Goal: Information Seeking & Learning: Learn about a topic

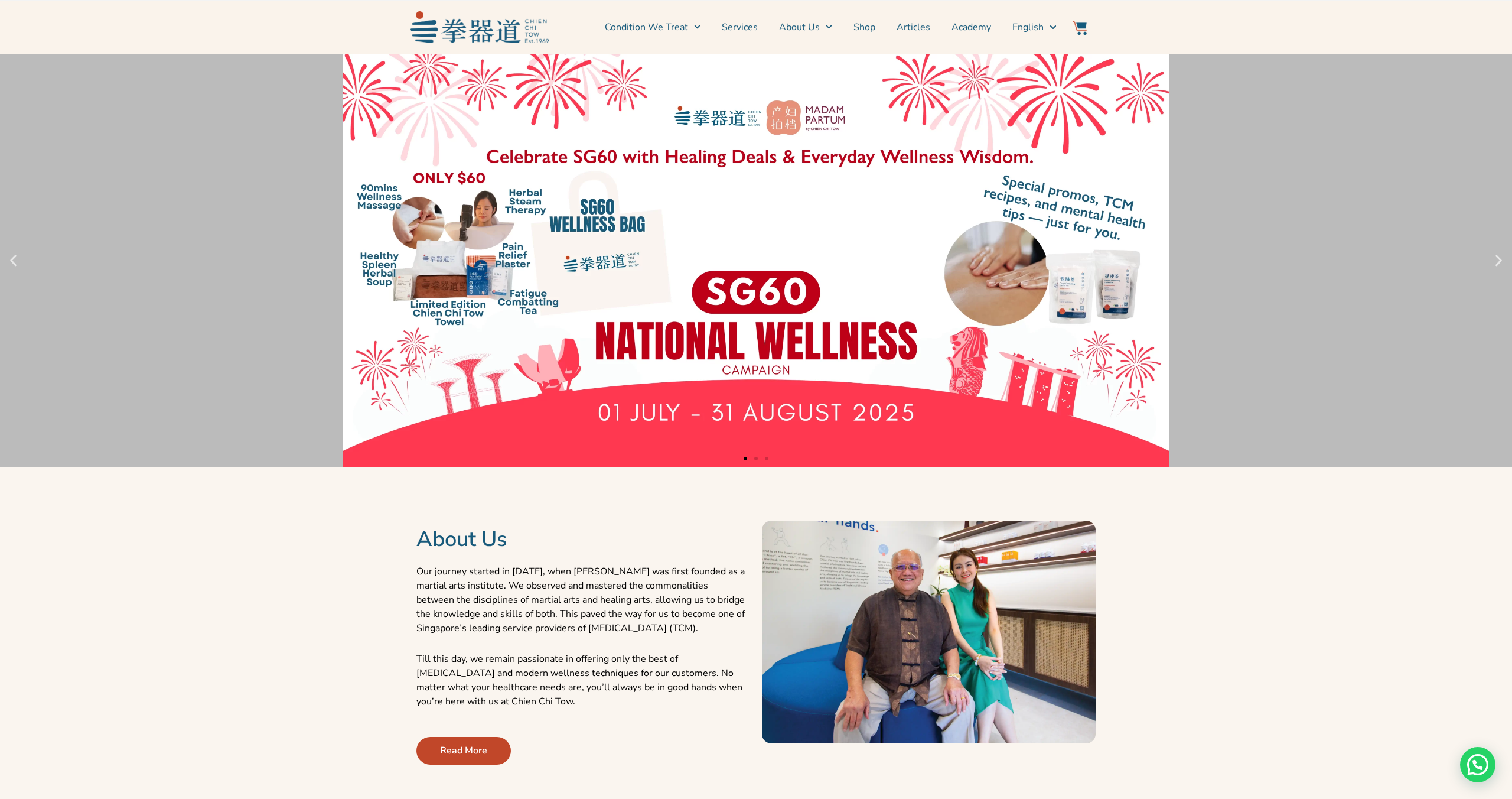
click at [505, 22] on img at bounding box center [480, 26] width 138 height 31
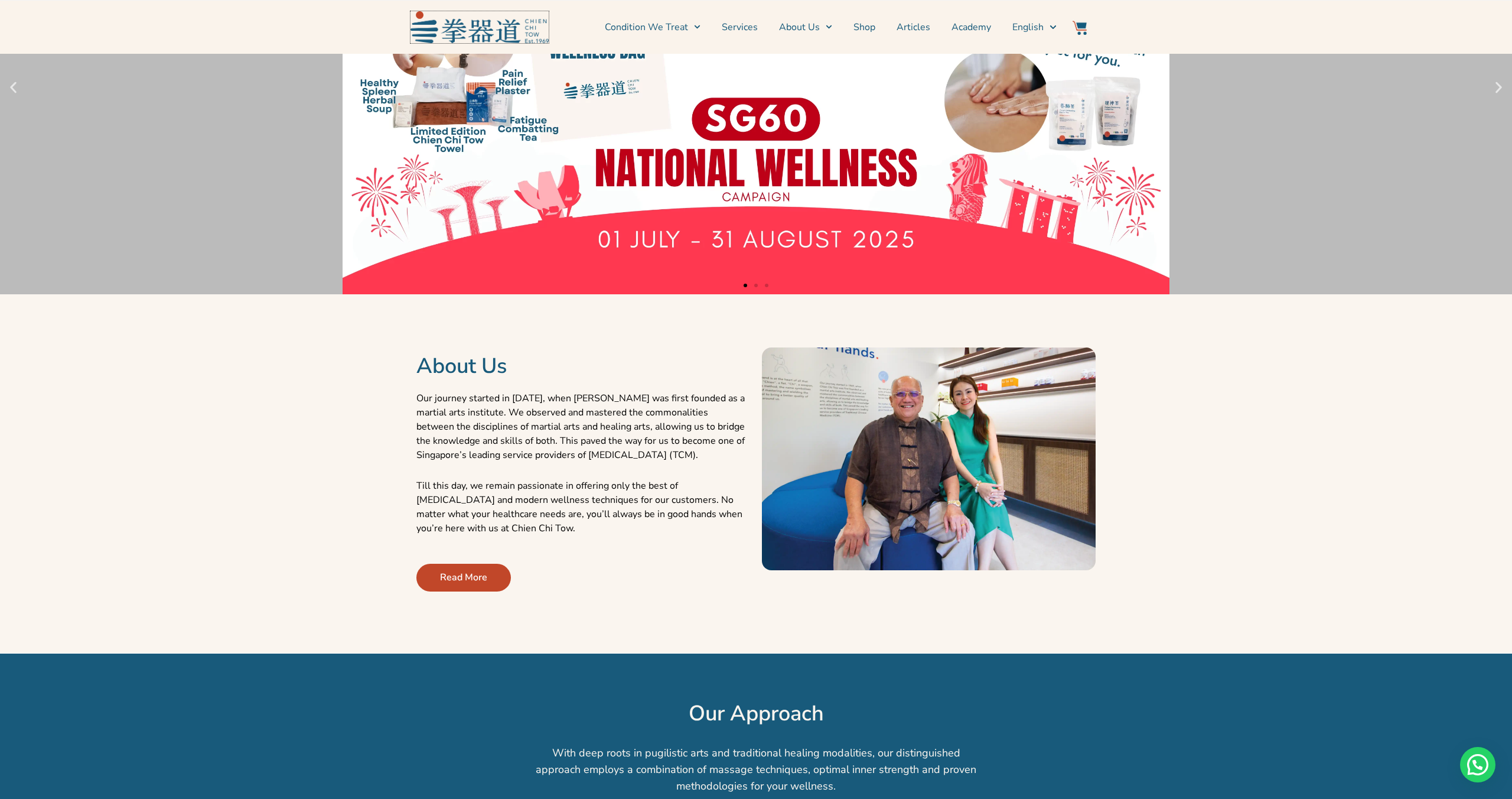
scroll to position [174, 0]
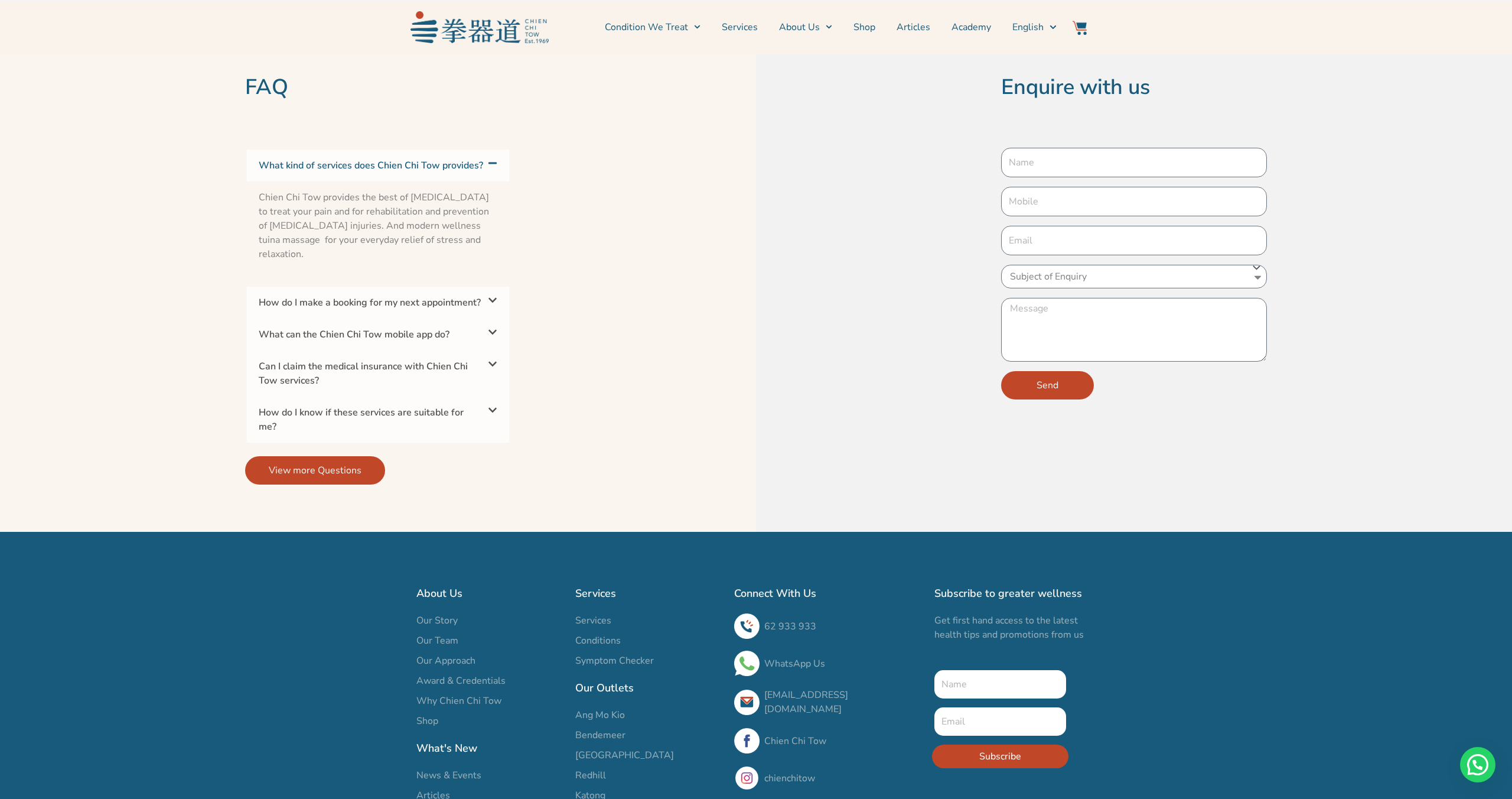
scroll to position [3723, 0]
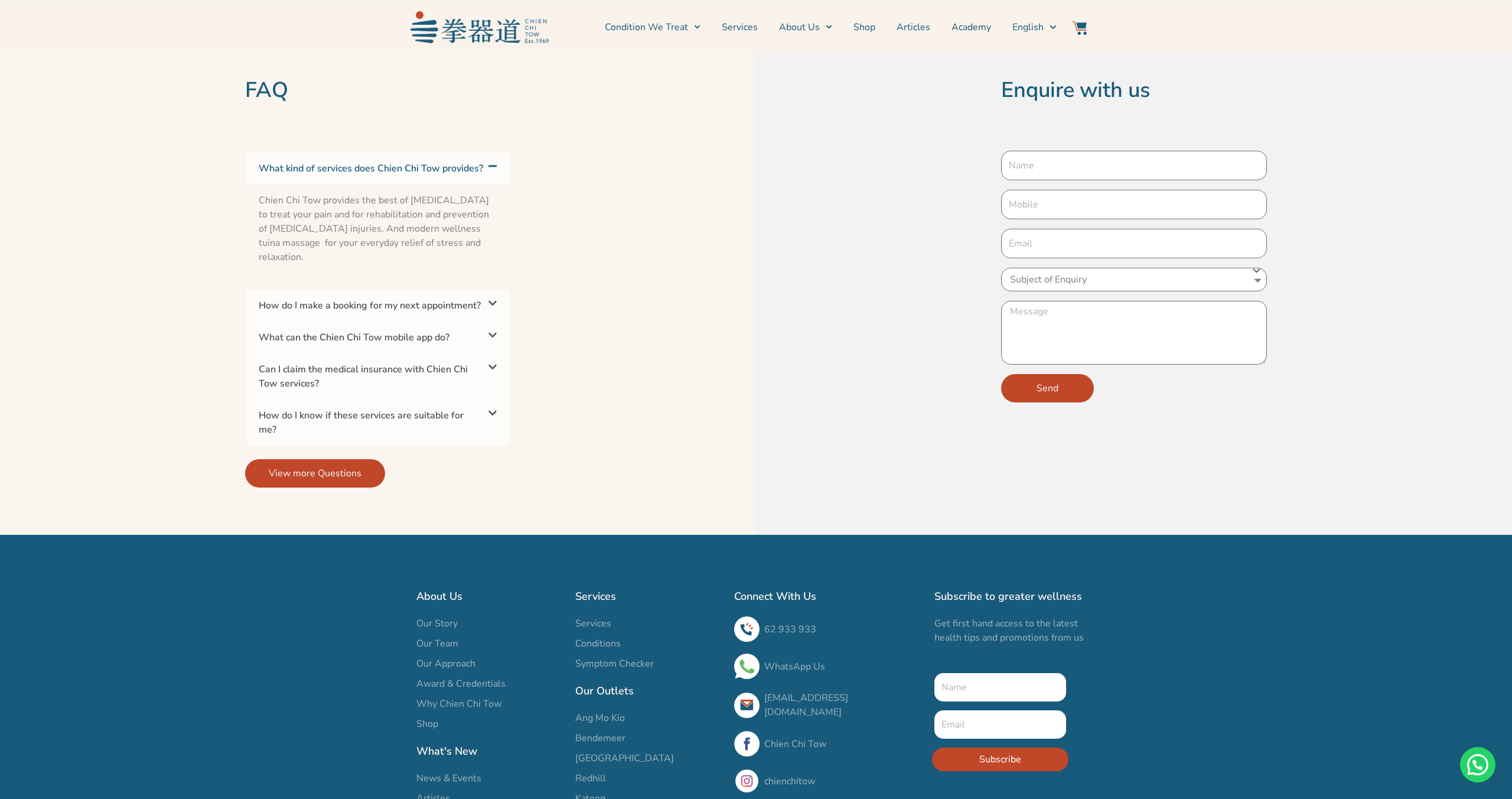
drag, startPoint x: 260, startPoint y: 202, endPoint x: 360, endPoint y: 253, distance: 112.3
click at [360, 253] on p "Chien Chi Tow provides the best of Traditional Chinese Medicine to treat your p…" at bounding box center [377, 229] width 238 height 71
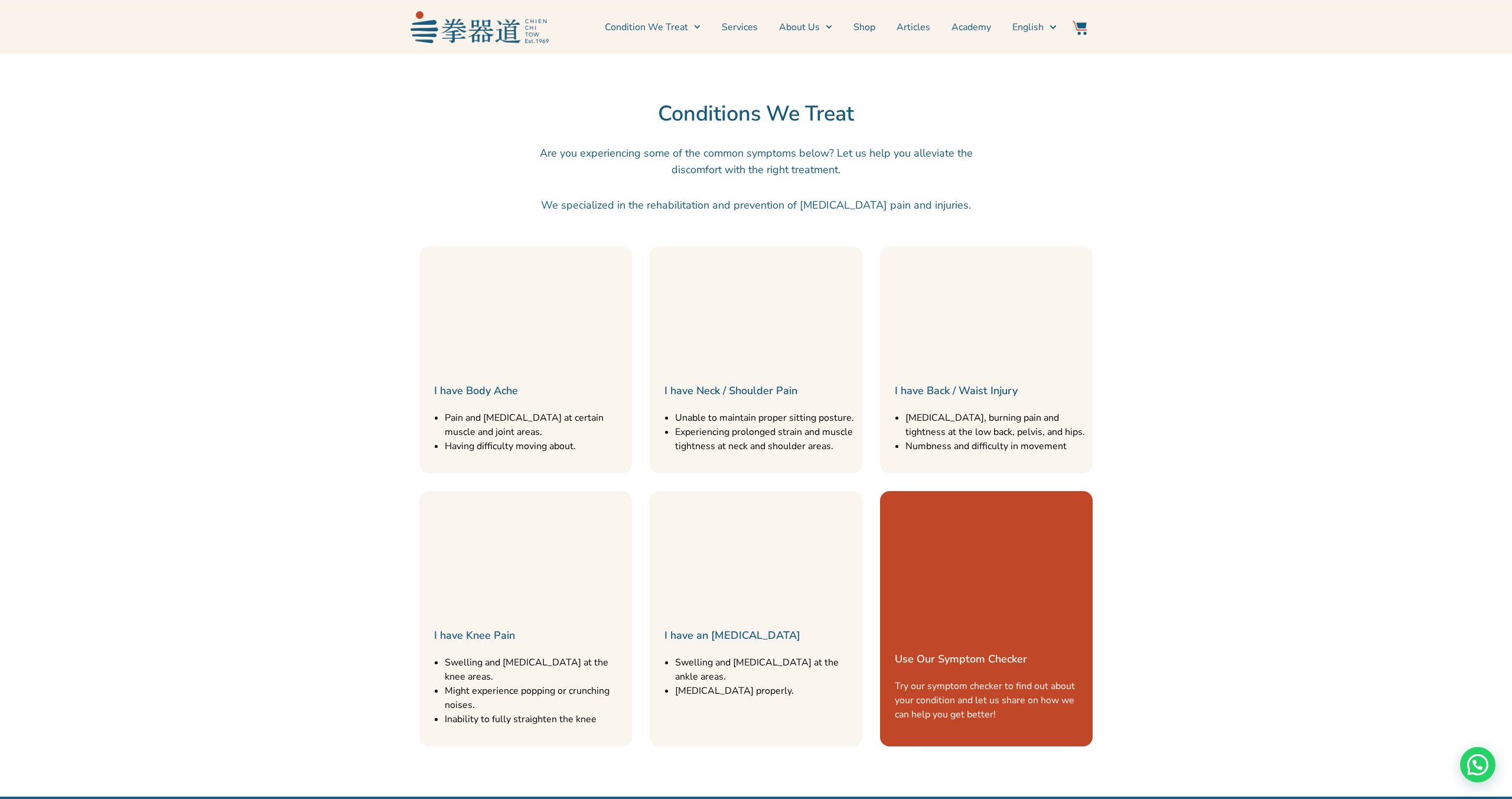
scroll to position [889, 0]
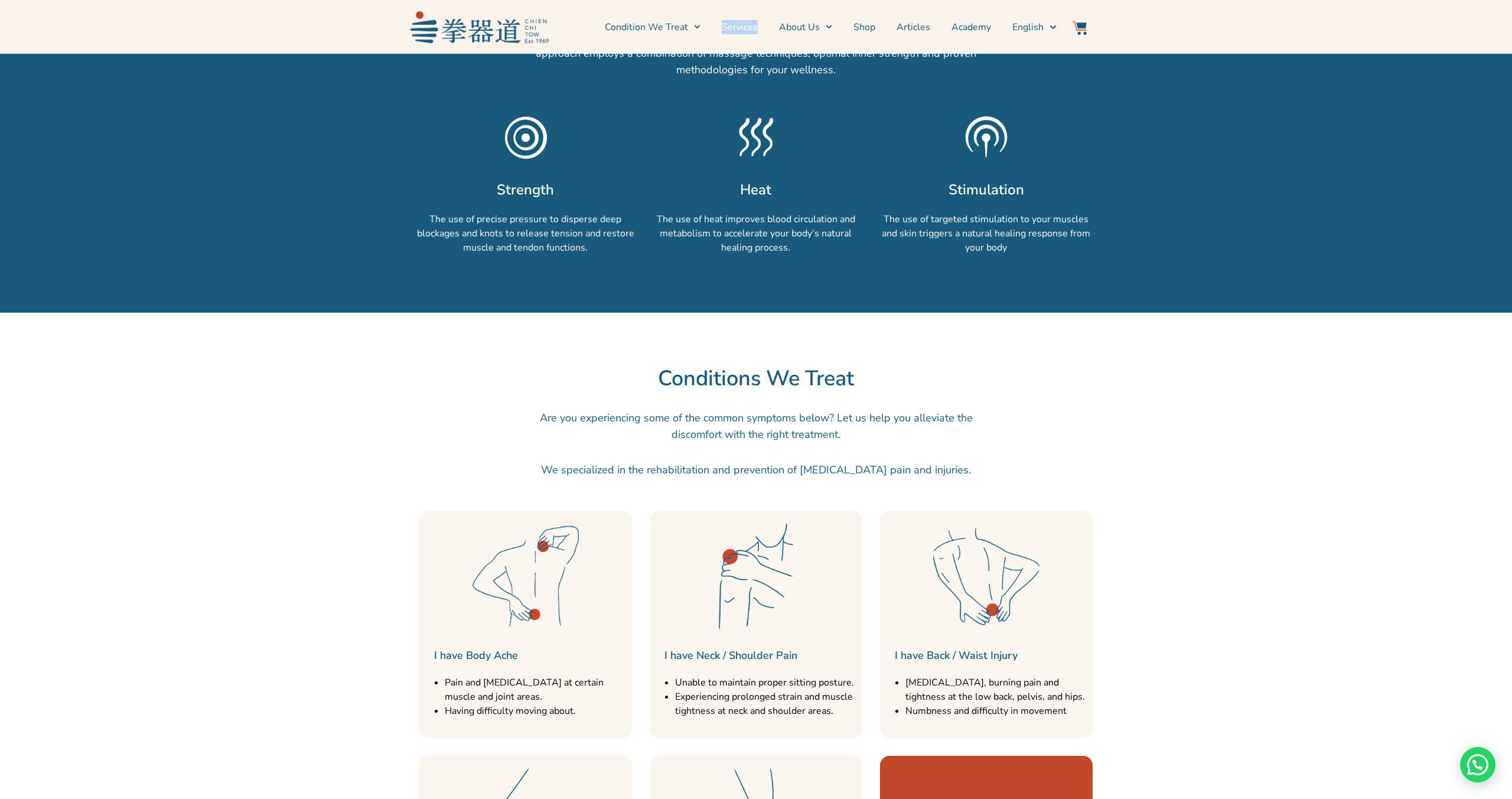
click at [740, 26] on link "Services" at bounding box center [740, 26] width 36 height 30
click at [737, 31] on link "Services" at bounding box center [740, 26] width 36 height 30
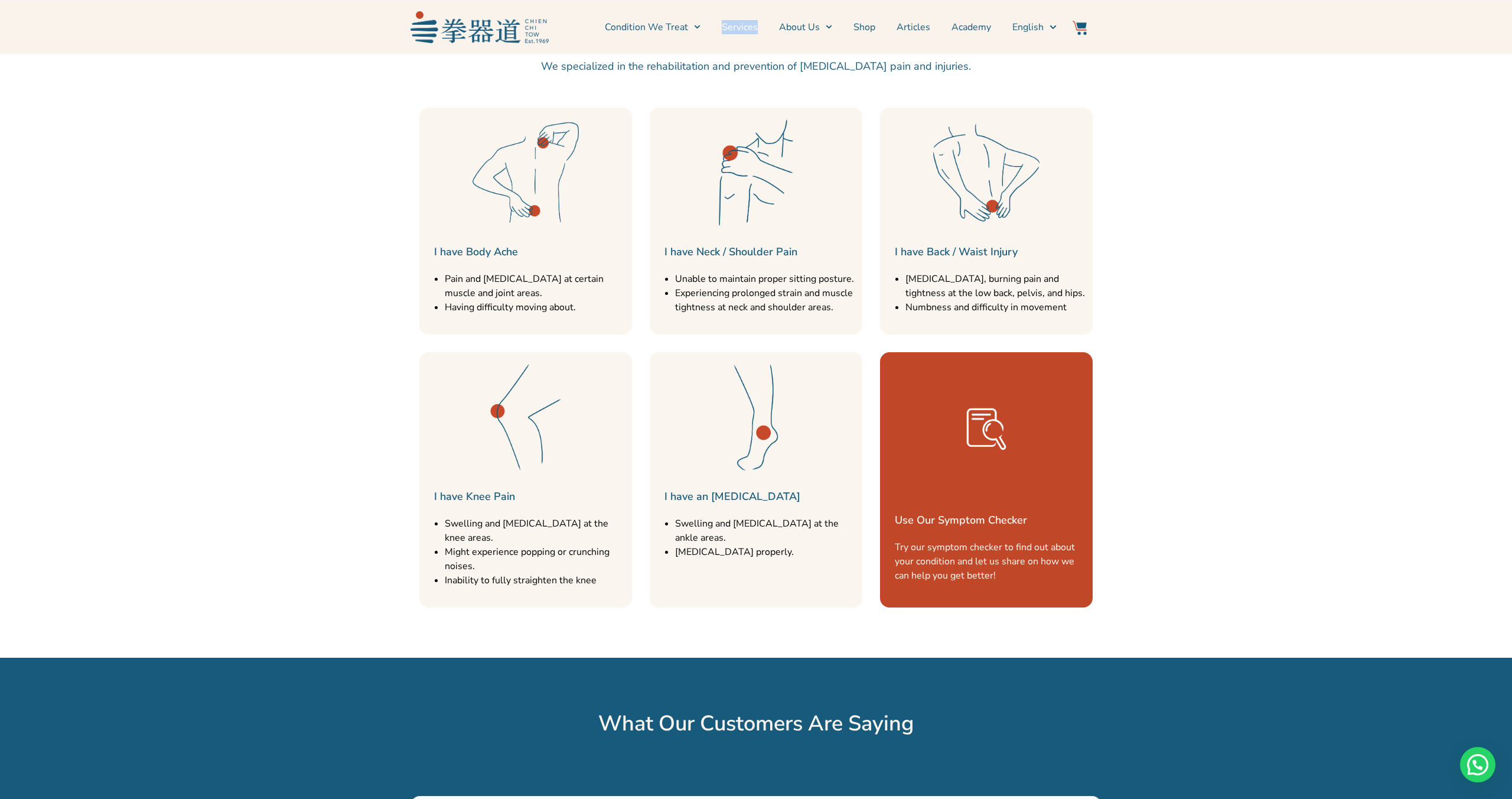
scroll to position [1282, 0]
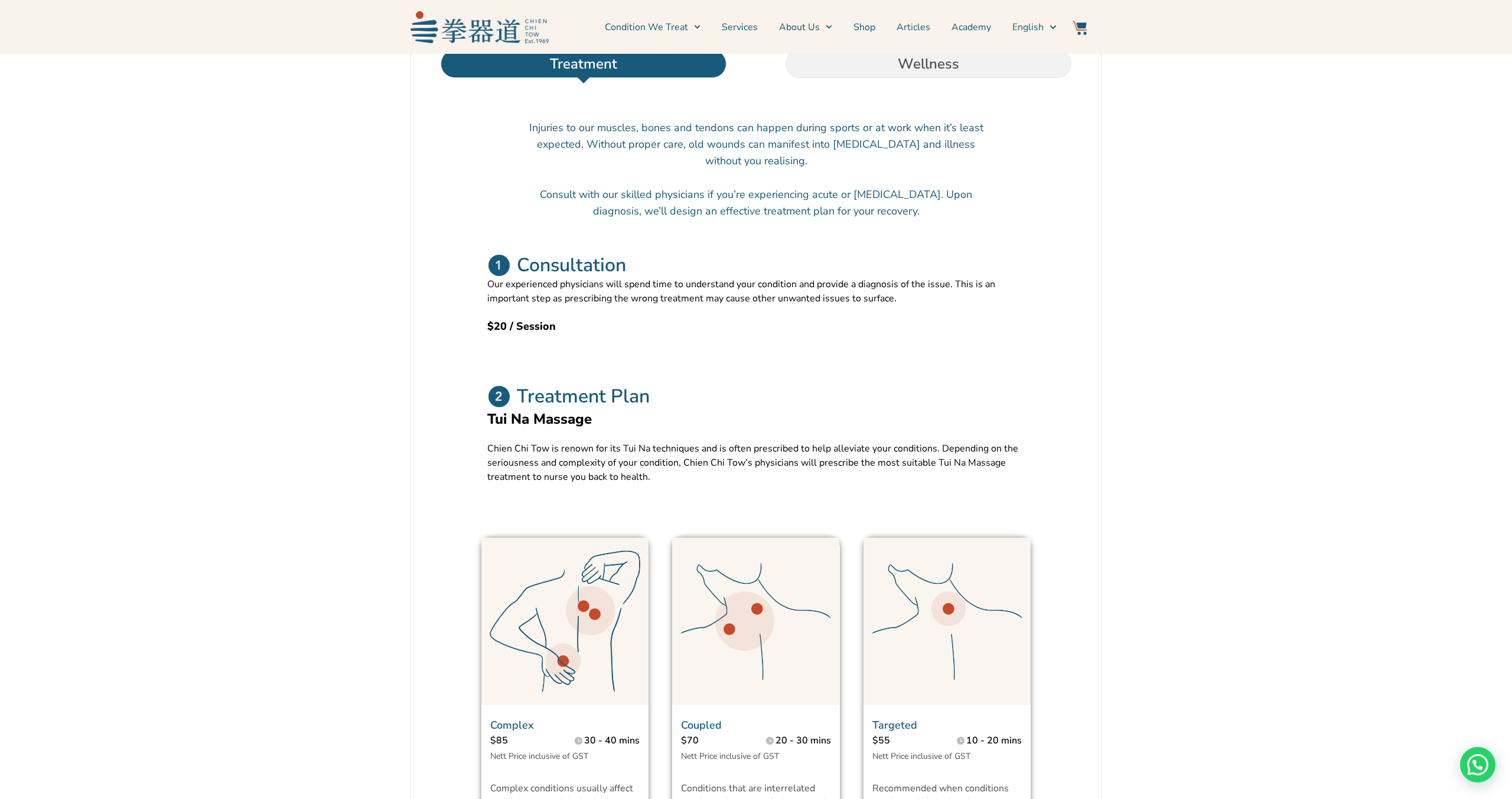
scroll to position [415, 0]
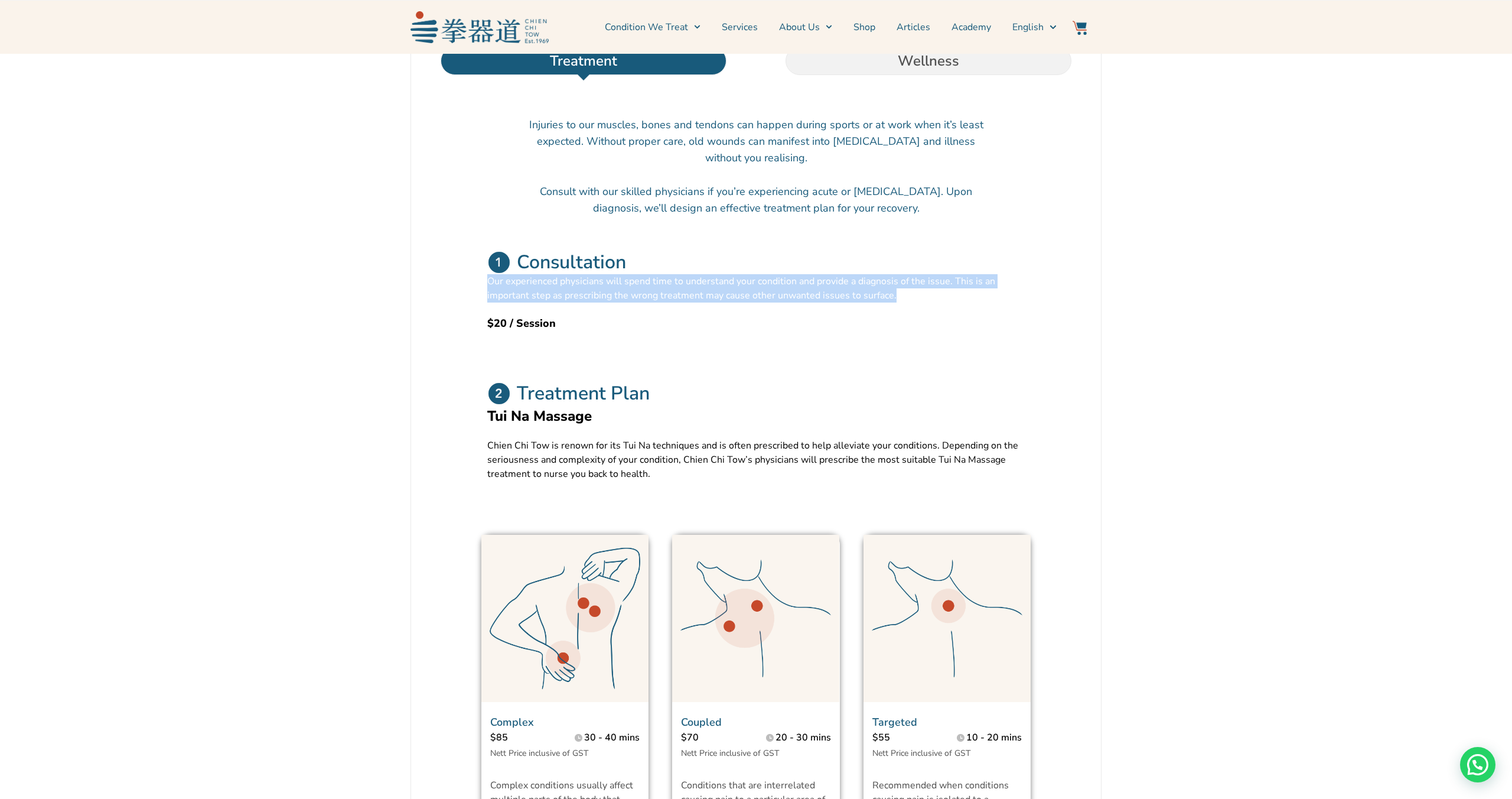
drag, startPoint x: 486, startPoint y: 309, endPoint x: 586, endPoint y: 330, distance: 102.2
click at [586, 330] on div "Consultation Our experienced physicians will spend time to understand your cond…" at bounding box center [756, 291] width 573 height 117
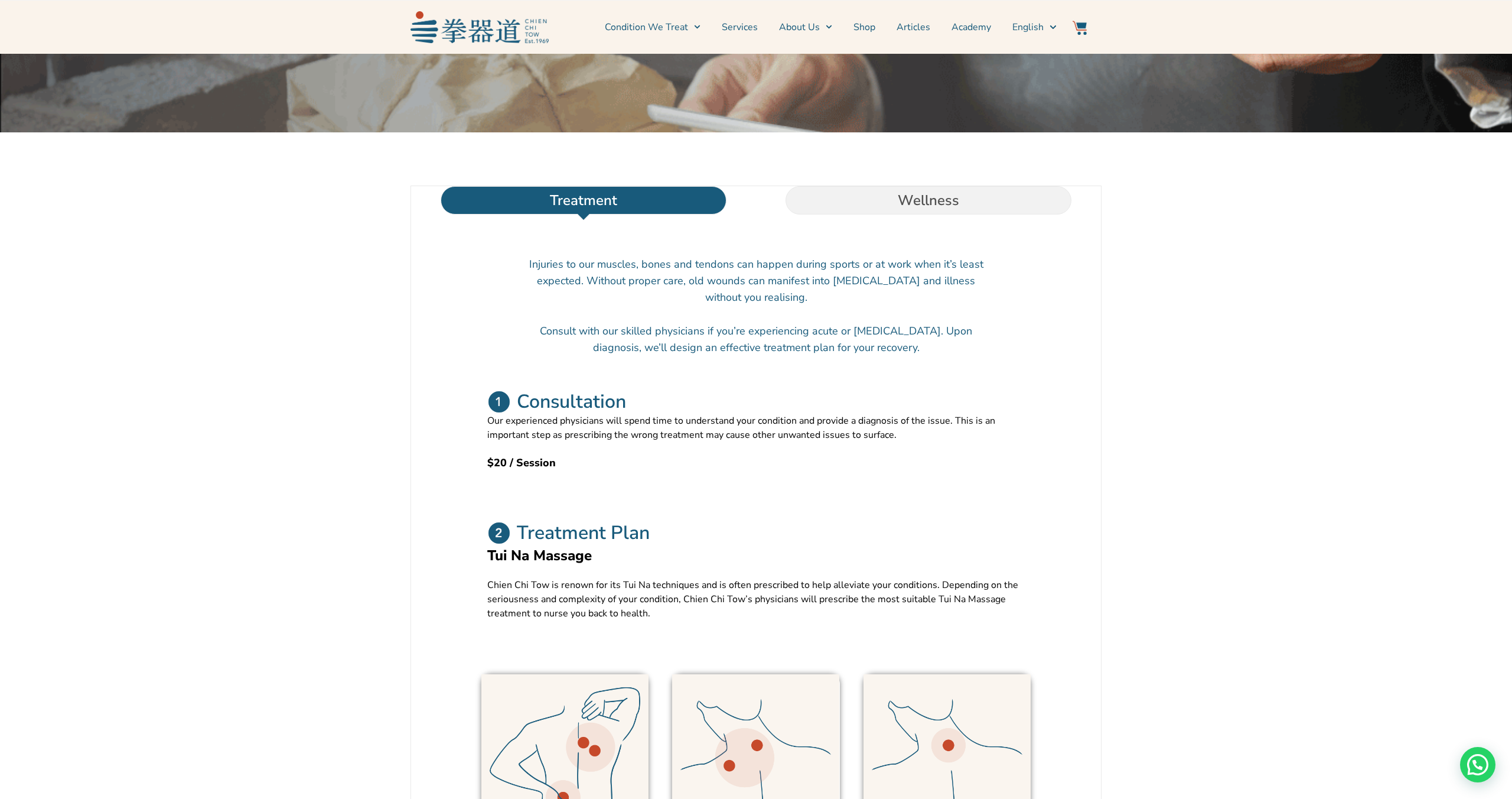
scroll to position [212, 0]
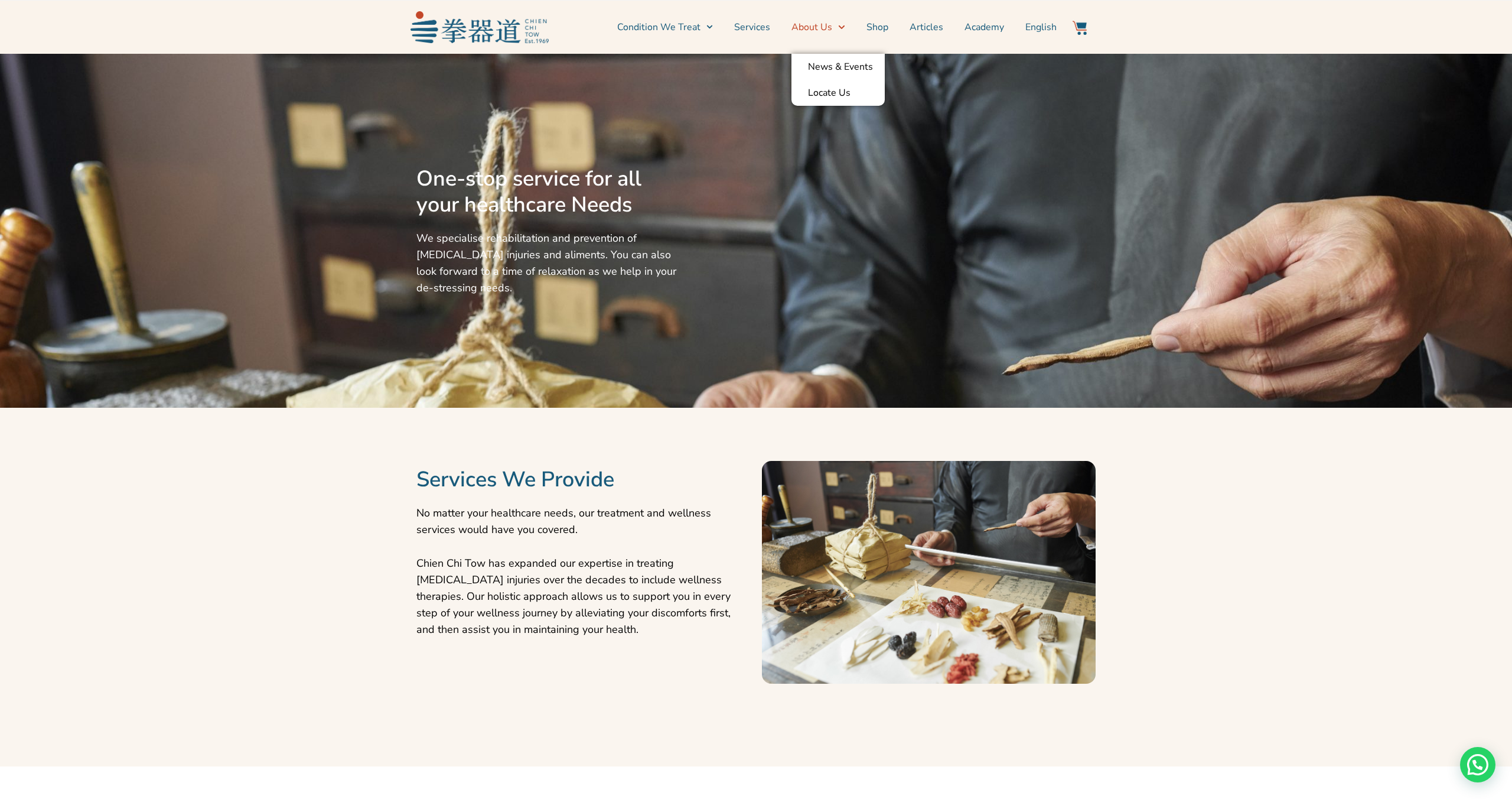
click at [814, 23] on link "About Us" at bounding box center [818, 26] width 53 height 30
click at [809, 25] on link "About Us" at bounding box center [818, 26] width 53 height 30
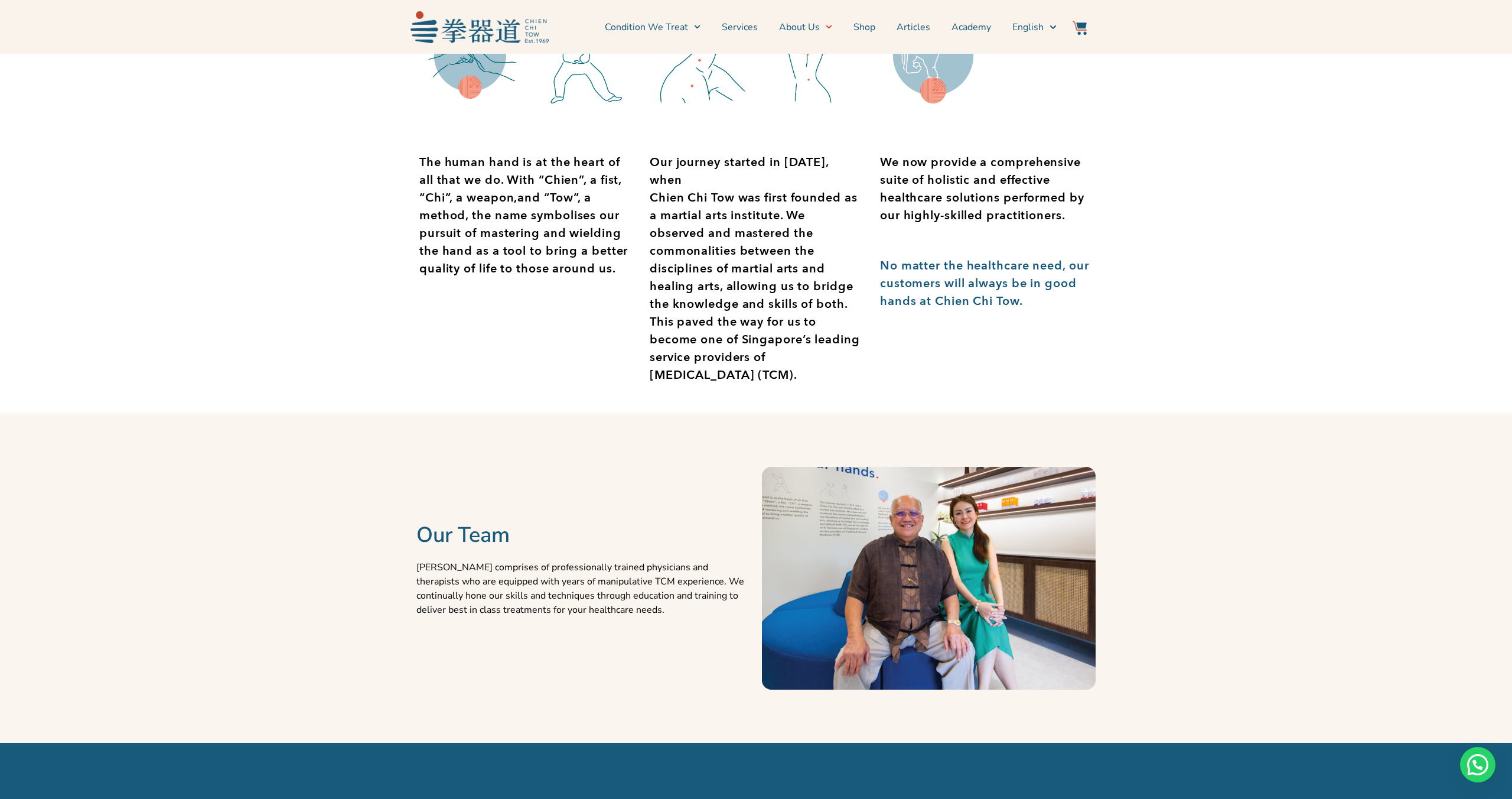
scroll to position [605, 0]
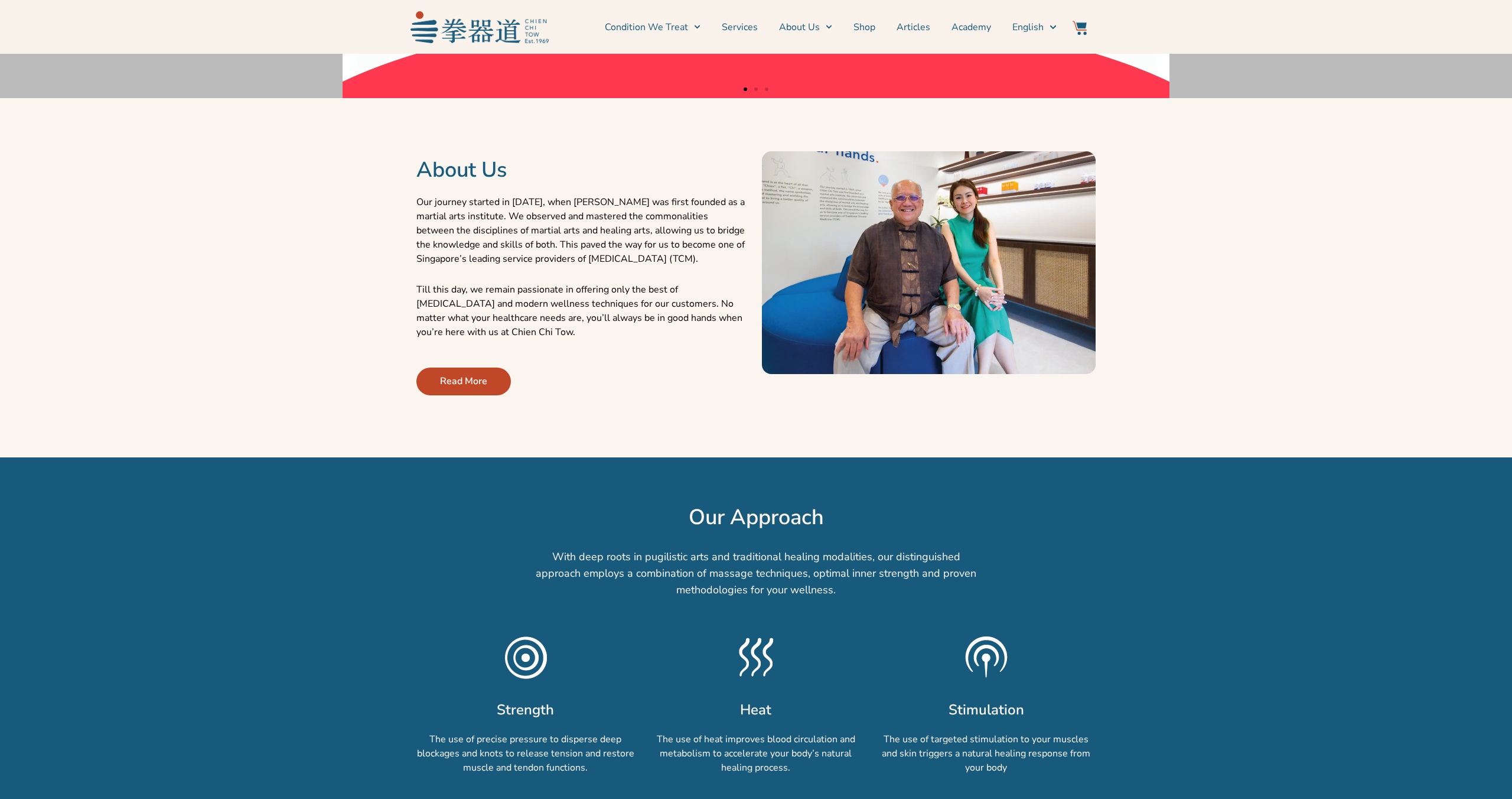
scroll to position [307, 0]
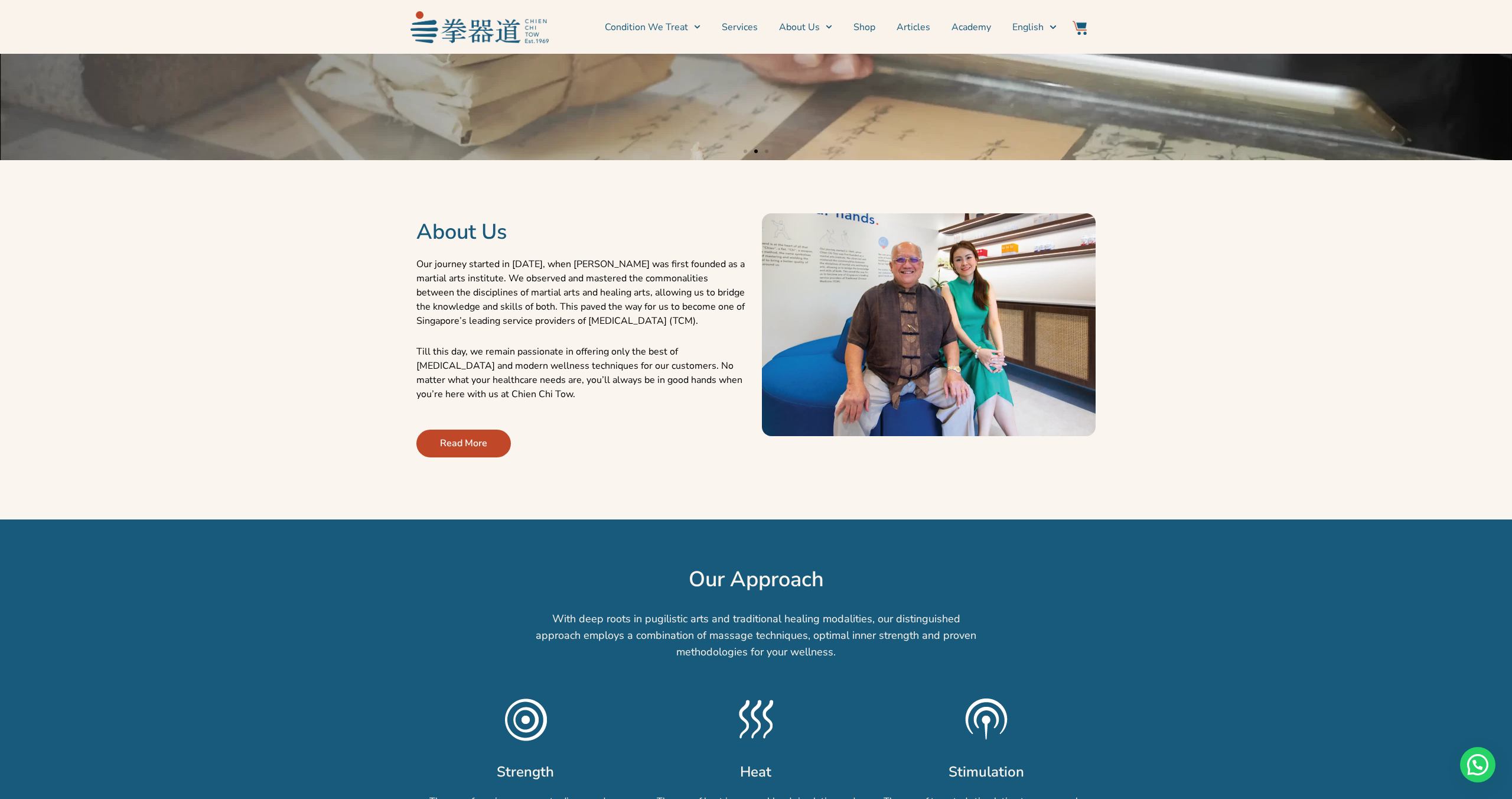
drag, startPoint x: 416, startPoint y: 263, endPoint x: 594, endPoint y: 402, distance: 225.8
click at [594, 402] on div "Our journey started in 1969, when Chien Chi Tow was first founded as a martial …" at bounding box center [582, 337] width 334 height 160
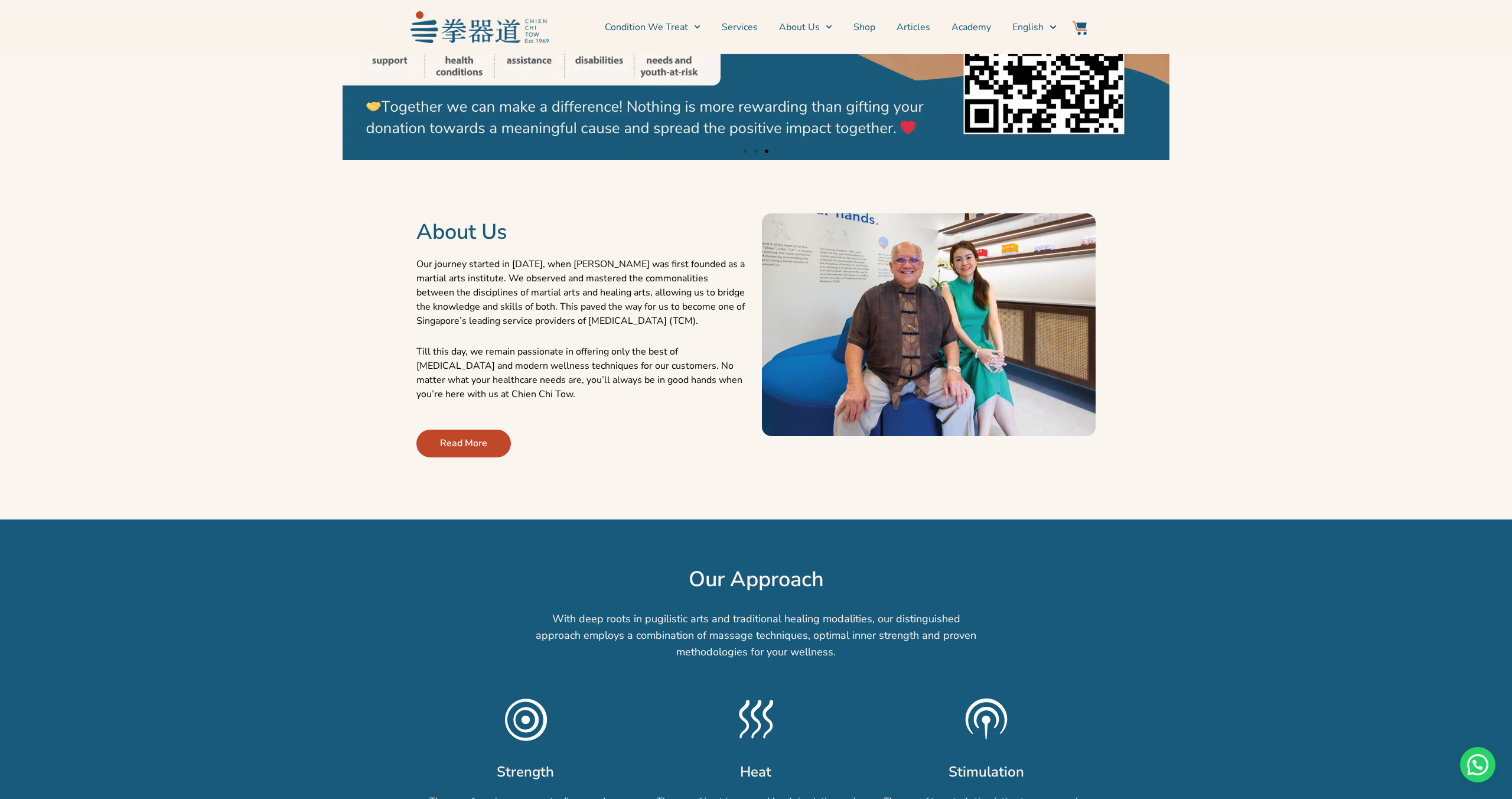
click at [303, 311] on section "About Us Our journey started in 1969, when Chien Chi Tow was first founded as a…" at bounding box center [756, 324] width 1500 height 317
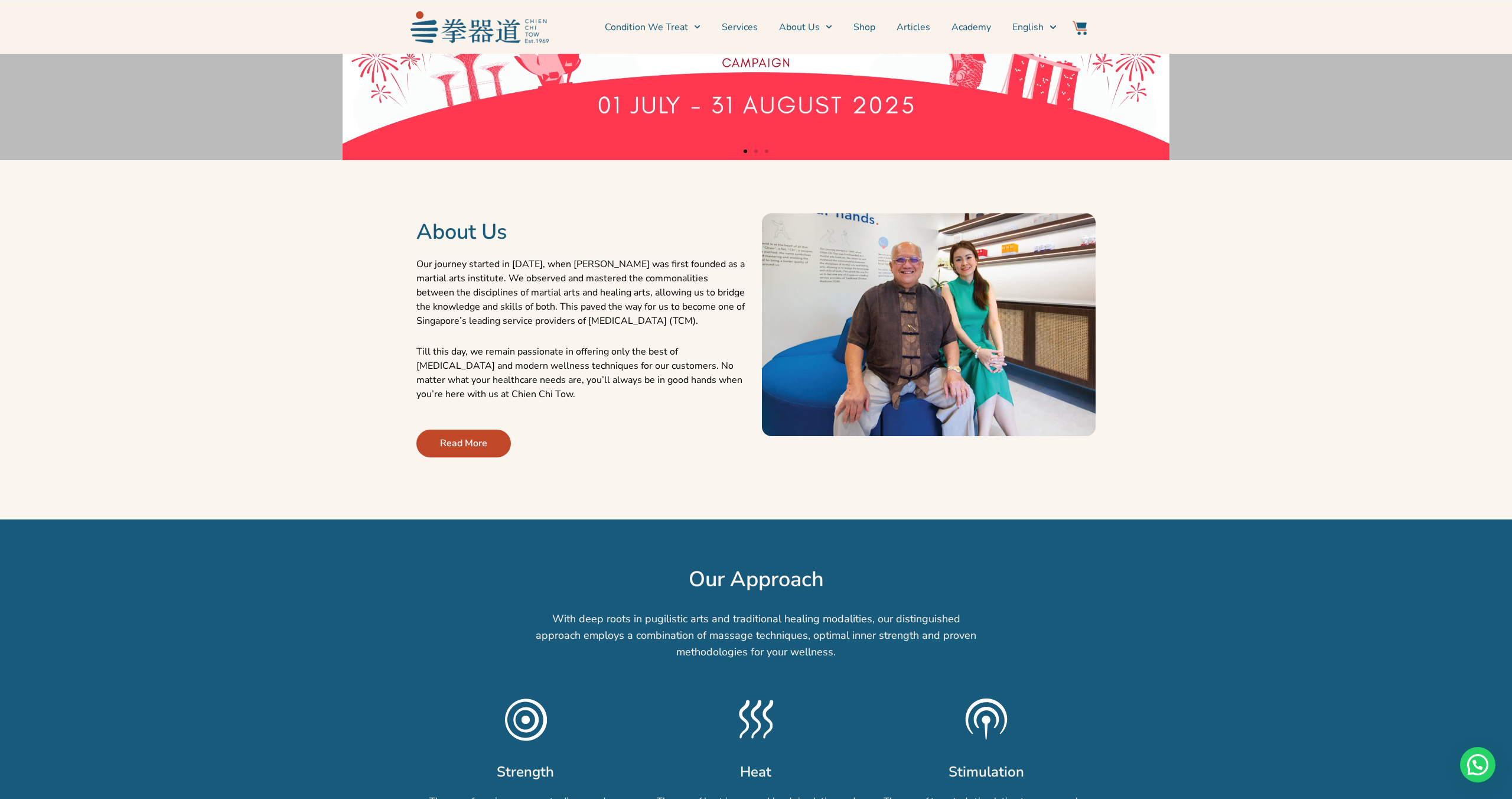
click at [464, 445] on span "Read More" at bounding box center [464, 443] width 47 height 14
click at [455, 443] on span "Read More" at bounding box center [464, 443] width 47 height 14
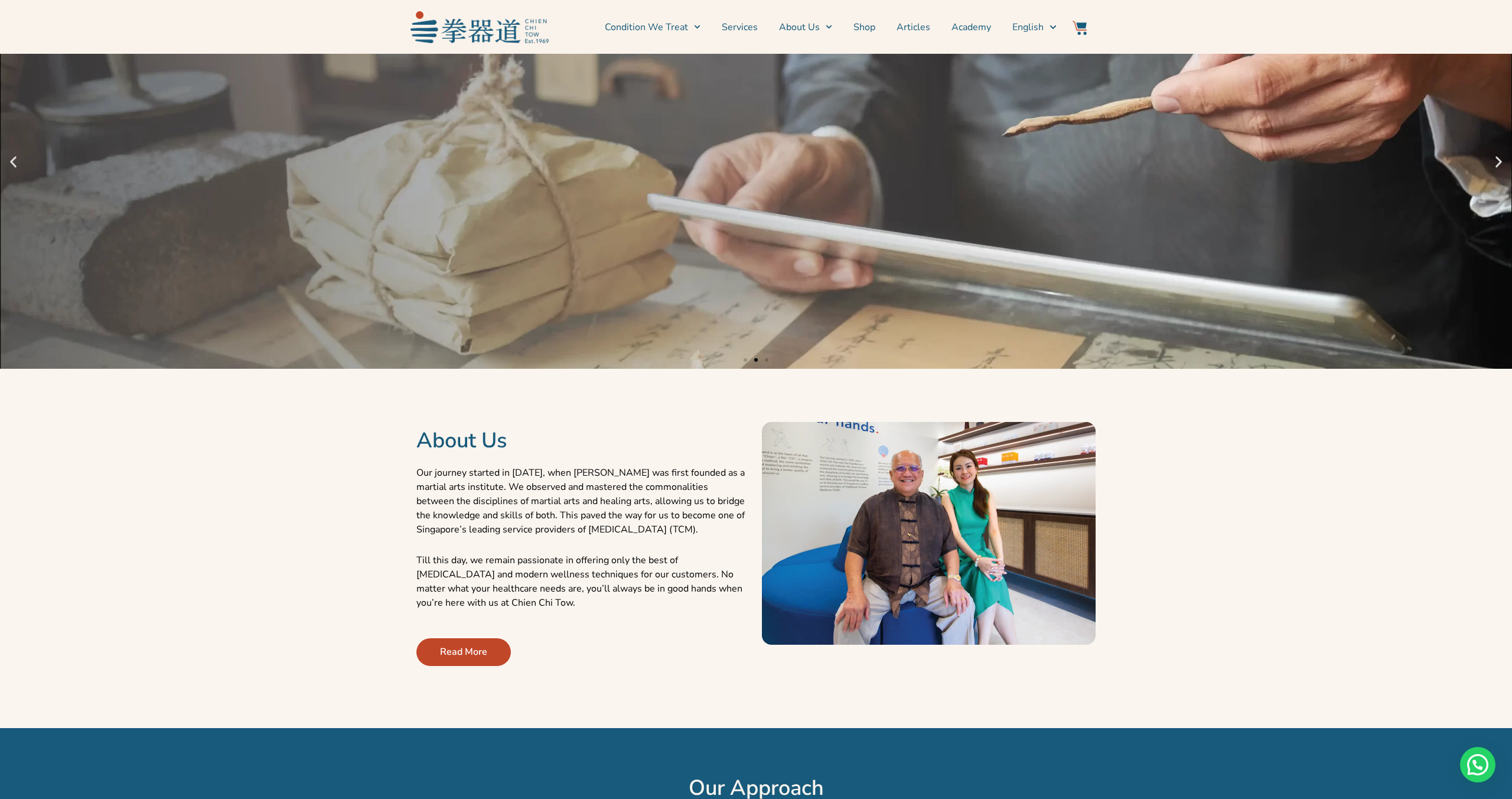
scroll to position [0, 0]
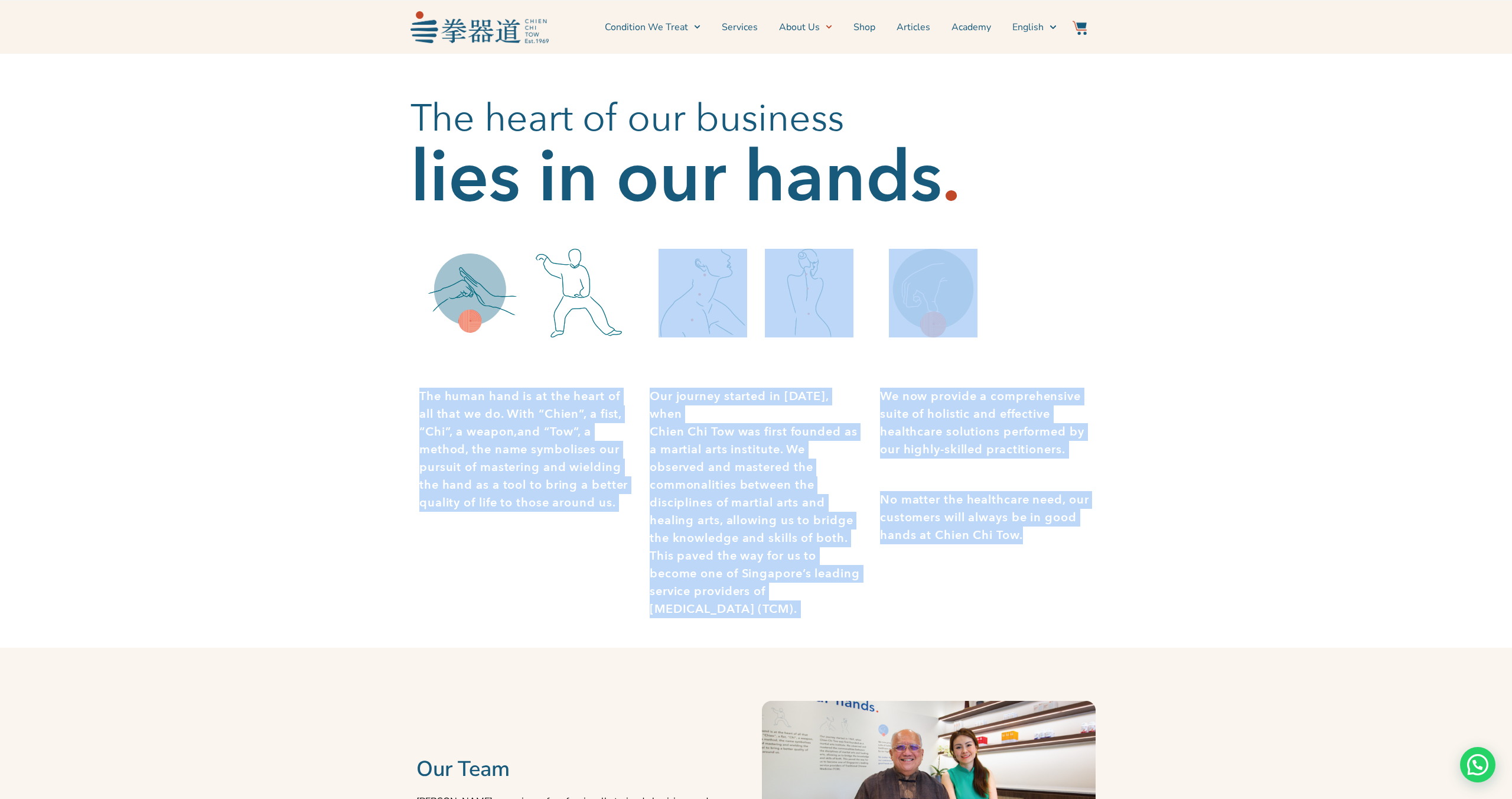
drag, startPoint x: 417, startPoint y: 391, endPoint x: 1014, endPoint y: 549, distance: 617.6
click at [1014, 549] on div "The human hand is at the heart of all that we do. With “Chien”, a fist, “Chi”, …" at bounding box center [756, 439] width 691 height 416
click at [1014, 549] on div "No matter the healthcare need, our customers will always be in good hands at Ch…" at bounding box center [986, 528] width 213 height 74
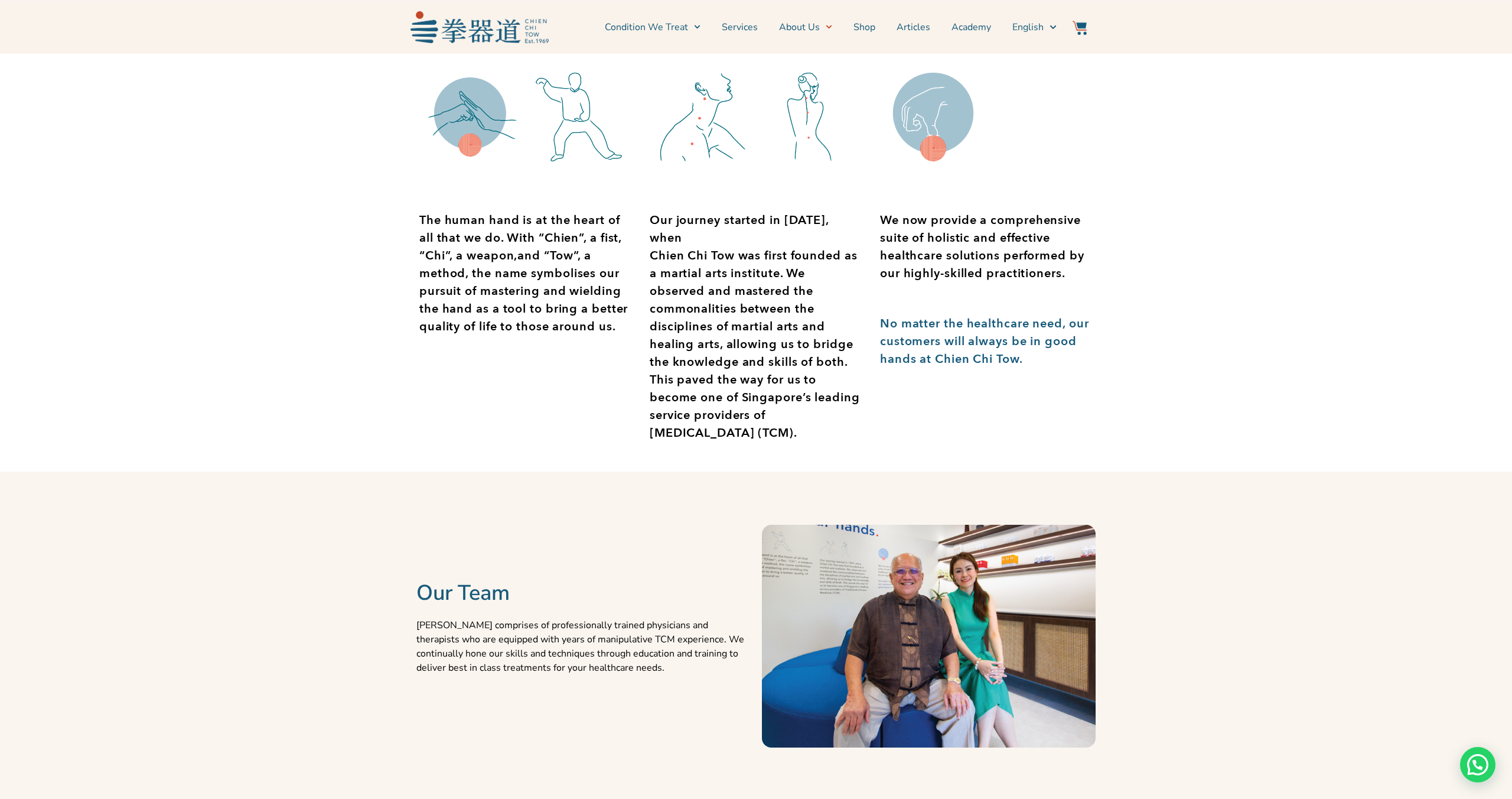
scroll to position [180, 0]
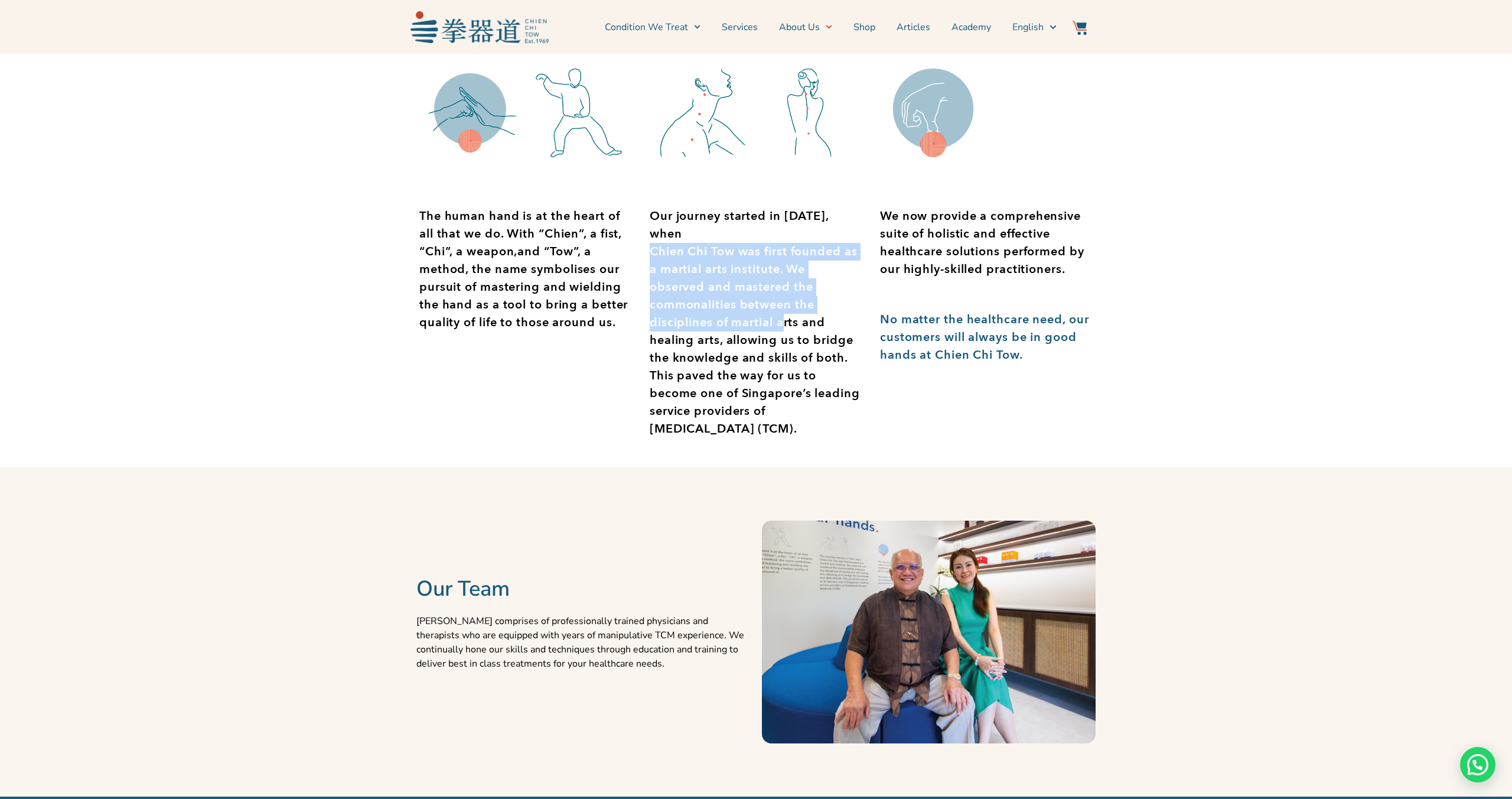
drag, startPoint x: 650, startPoint y: 234, endPoint x: 783, endPoint y: 303, distance: 149.8
click at [783, 303] on p "Our journey started in [DATE], when [PERSON_NAME] was first founded as a martia…" at bounding box center [756, 322] width 213 height 231
click at [781, 311] on p "Our journey started in [DATE], when [PERSON_NAME] was first founded as a martia…" at bounding box center [756, 322] width 213 height 231
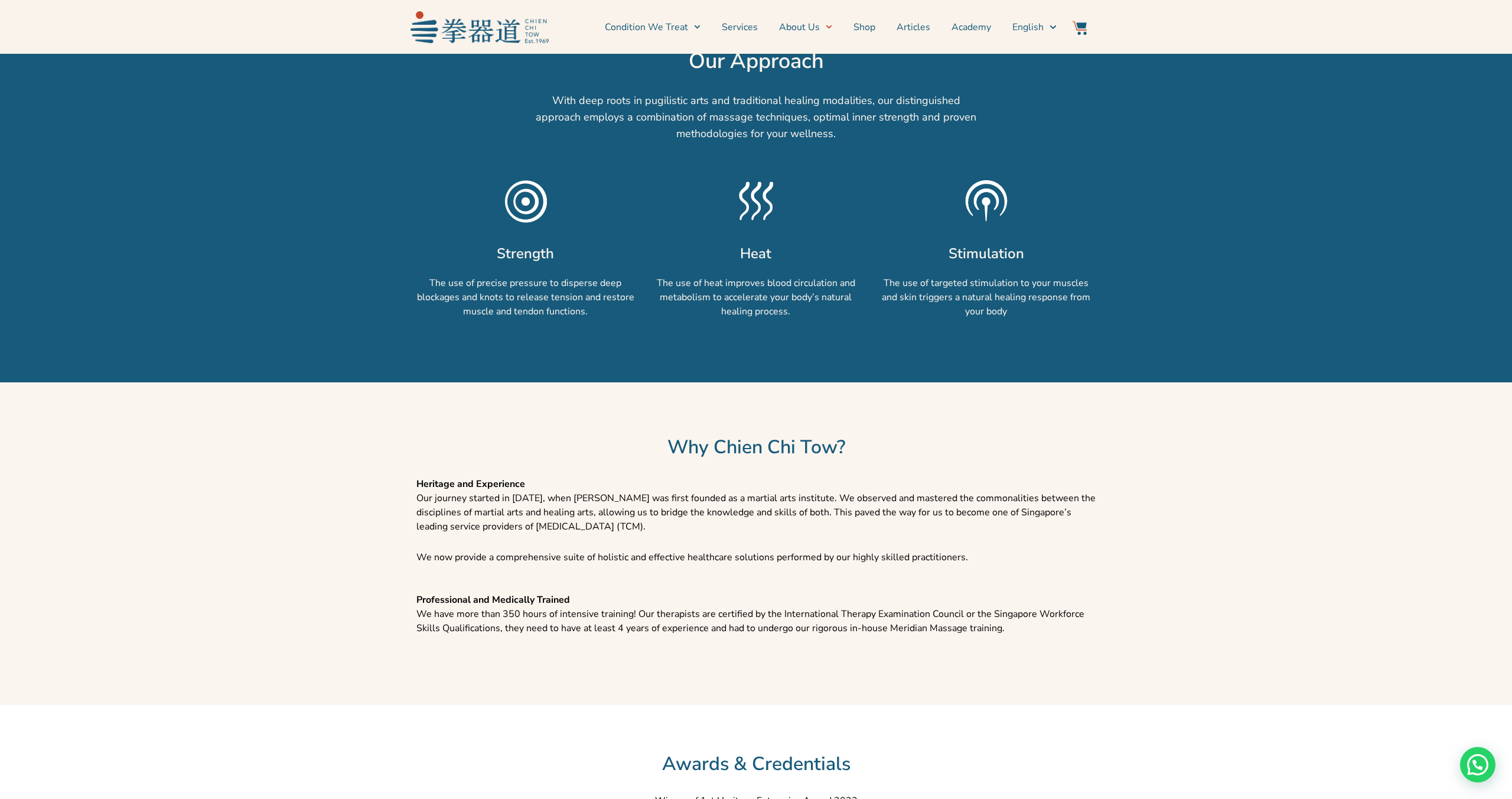
scroll to position [982, 0]
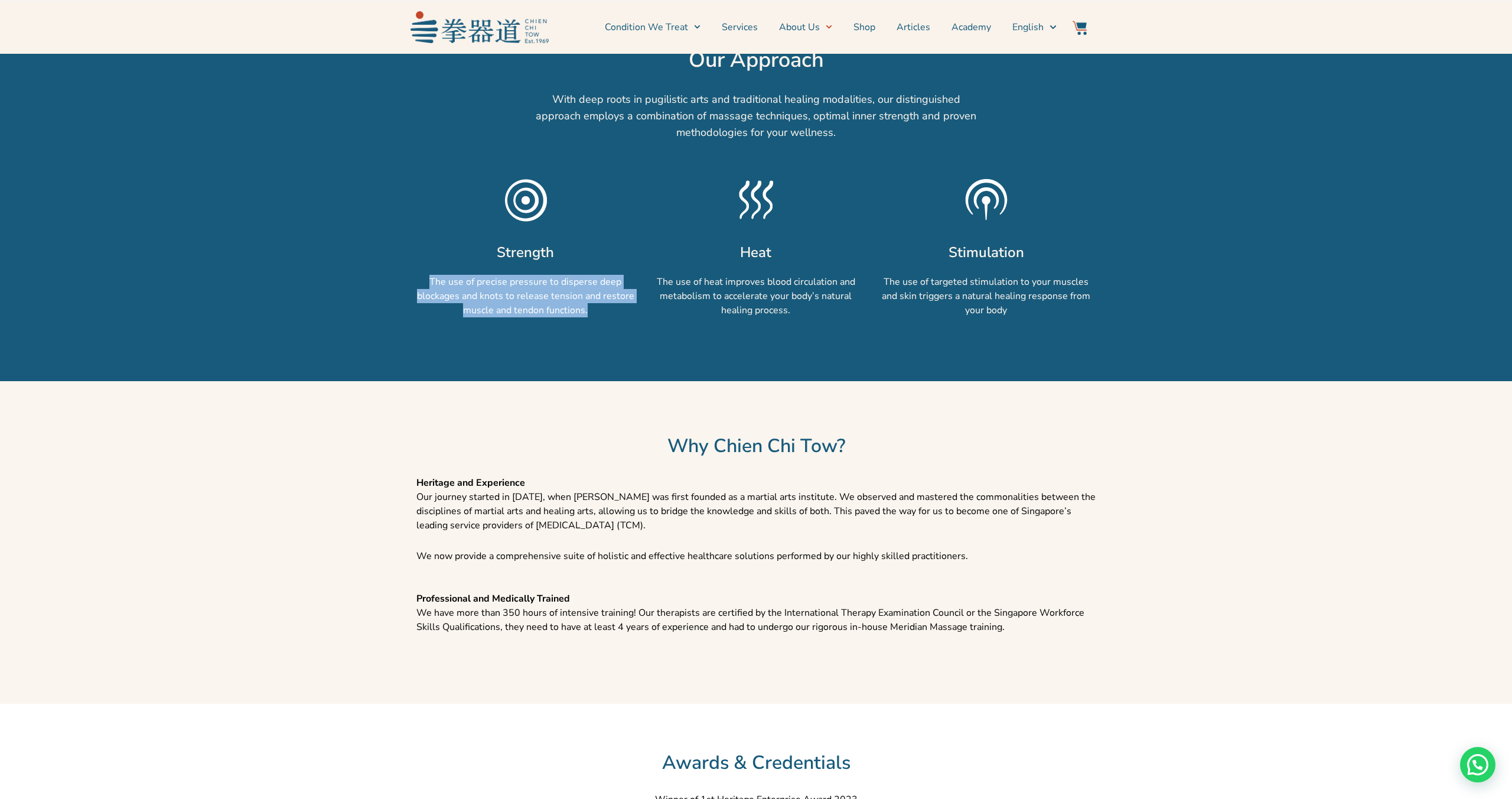
drag, startPoint x: 427, startPoint y: 263, endPoint x: 634, endPoint y: 300, distance: 210.3
click at [634, 300] on div "The use of precise pressure to disperse deep blockages and knots to release ten…" at bounding box center [525, 304] width 219 height 59
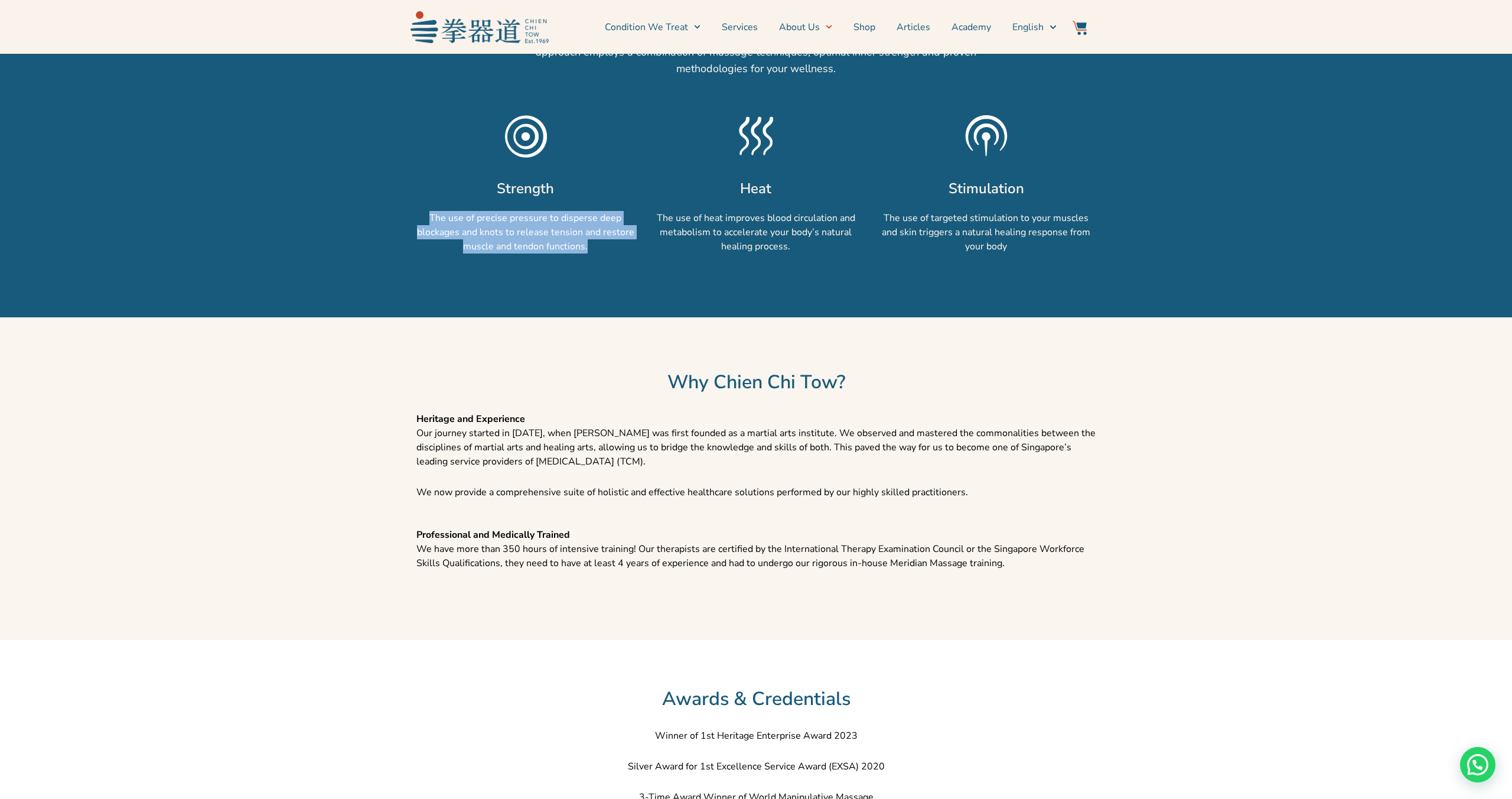
scroll to position [1049, 0]
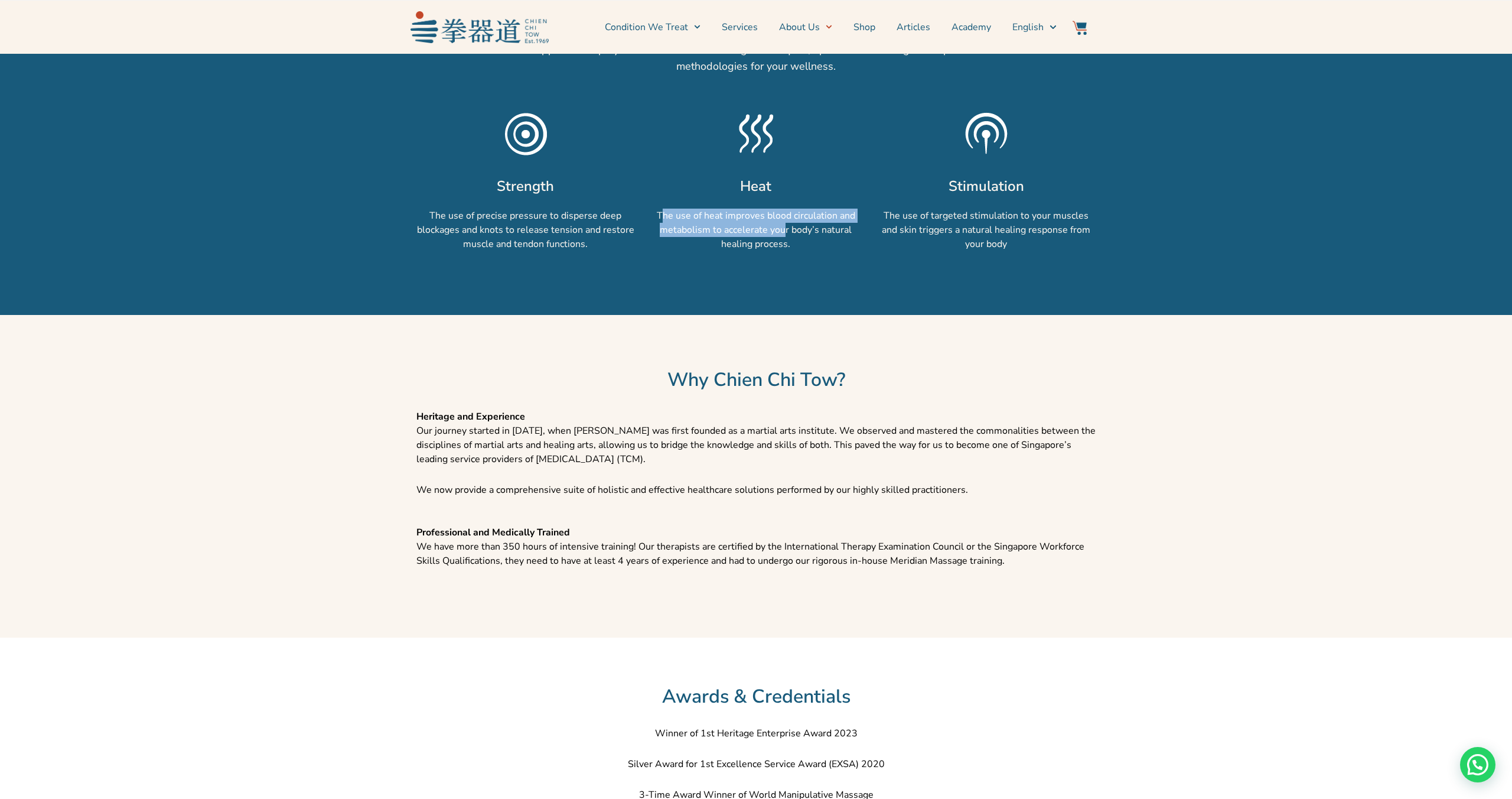
drag, startPoint x: 662, startPoint y: 199, endPoint x: 785, endPoint y: 212, distance: 123.7
click at [785, 212] on p "The use of heat improves blood circulation and metabolism to accelerate your bo…" at bounding box center [756, 230] width 219 height 42
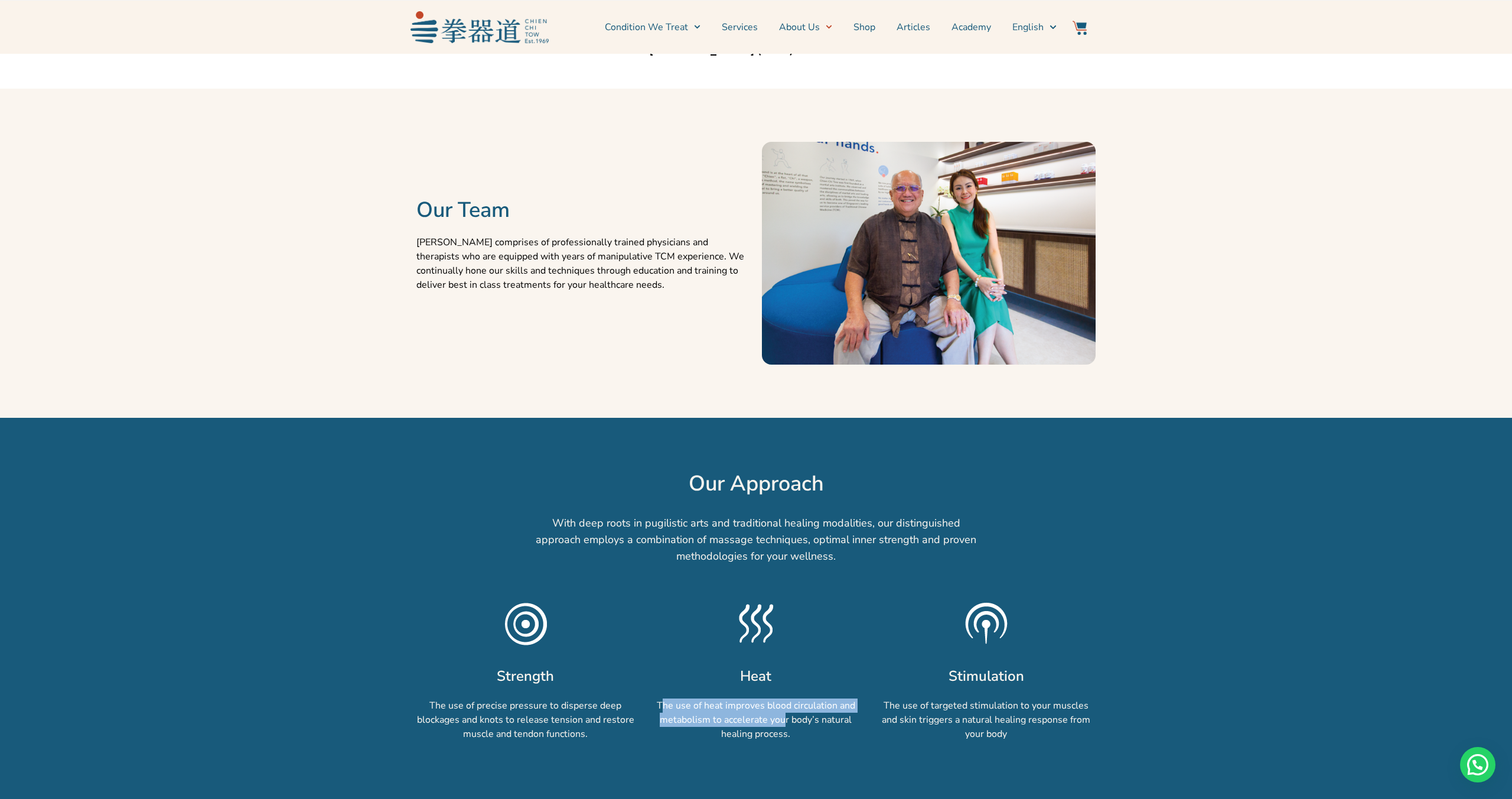
scroll to position [556, 0]
